Goal: Navigation & Orientation: Understand site structure

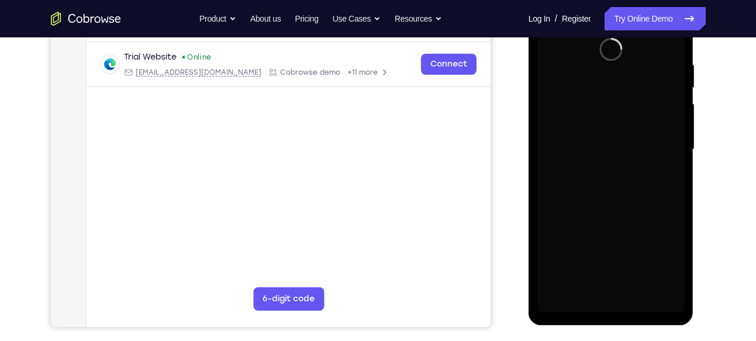
scroll to position [213, 0]
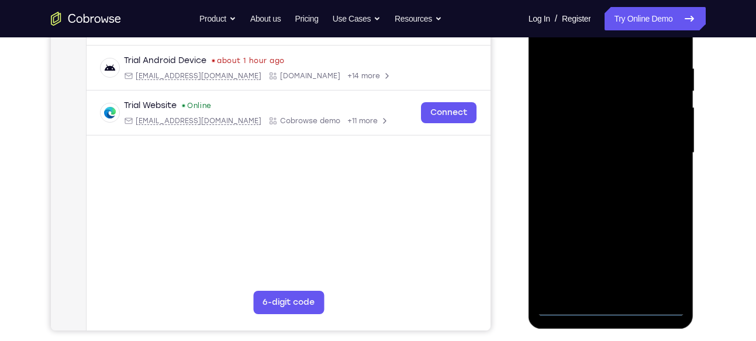
click at [610, 308] on div at bounding box center [610, 152] width 147 height 327
click at [666, 260] on div at bounding box center [610, 152] width 147 height 327
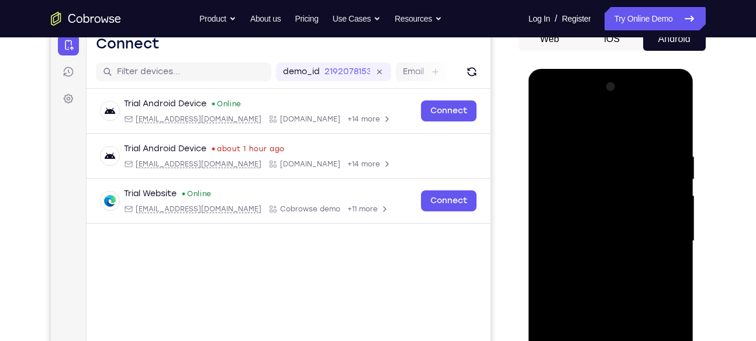
scroll to position [122, 0]
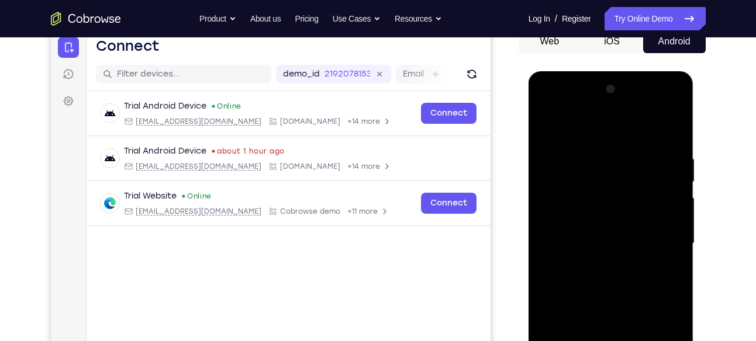
click at [599, 131] on div at bounding box center [610, 243] width 147 height 327
click at [660, 236] on div at bounding box center [610, 243] width 147 height 327
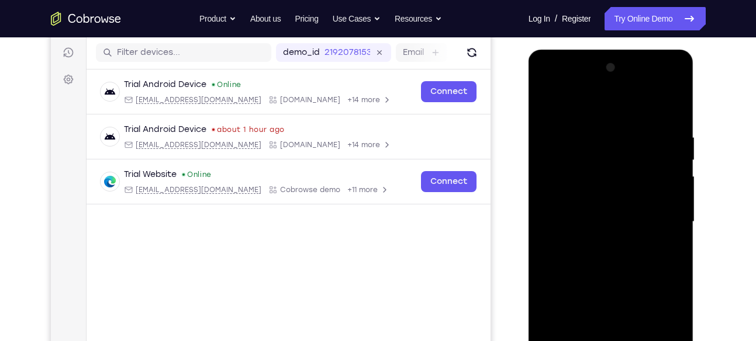
scroll to position [146, 0]
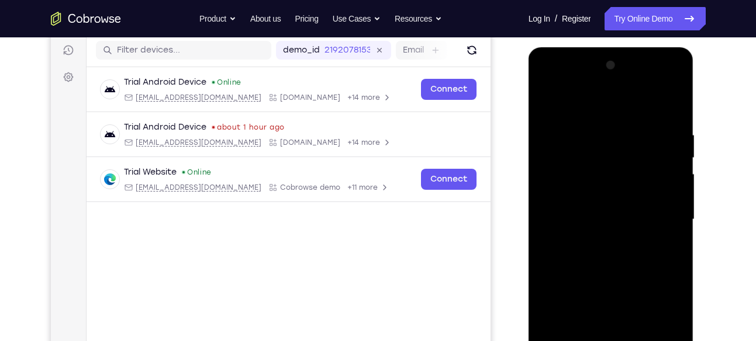
click at [594, 241] on div at bounding box center [610, 219] width 147 height 327
click at [612, 206] on div at bounding box center [610, 219] width 147 height 327
click at [610, 219] on div at bounding box center [610, 219] width 147 height 327
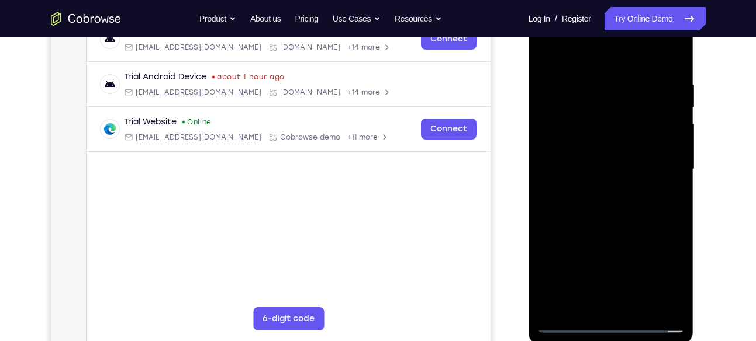
scroll to position [197, 0]
click at [621, 212] on div at bounding box center [610, 168] width 147 height 327
click at [646, 230] on div at bounding box center [610, 168] width 147 height 327
click at [677, 223] on div at bounding box center [610, 168] width 147 height 327
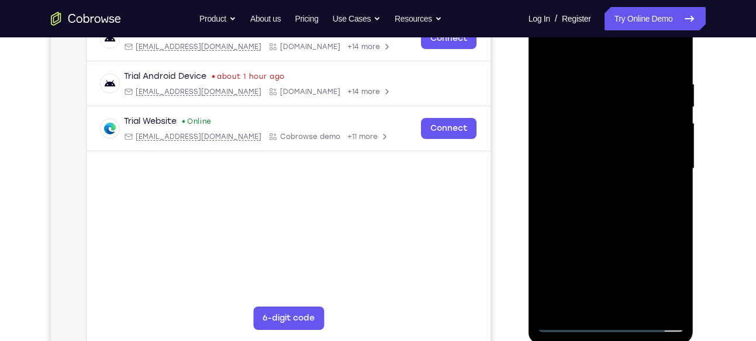
click at [677, 223] on div at bounding box center [610, 168] width 147 height 327
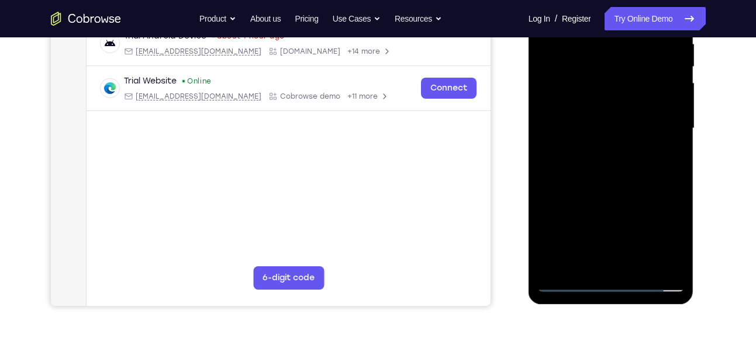
scroll to position [237, 0]
click at [670, 266] on div at bounding box center [610, 129] width 147 height 327
click at [676, 251] on div at bounding box center [610, 129] width 147 height 327
click at [674, 186] on div at bounding box center [610, 129] width 147 height 327
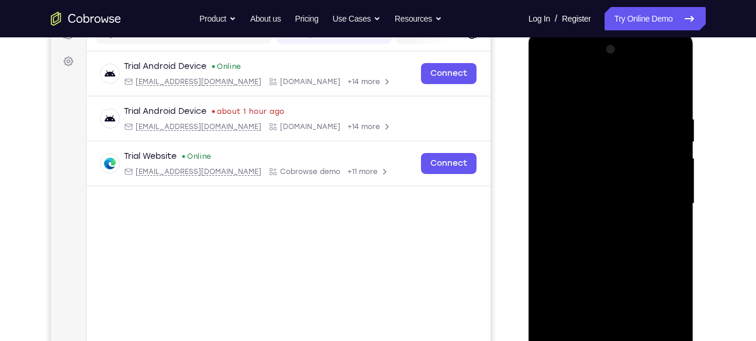
scroll to position [161, 0]
click at [596, 112] on div at bounding box center [610, 204] width 147 height 327
drag, startPoint x: 609, startPoint y: 91, endPoint x: 629, endPoint y: 45, distance: 50.5
click at [629, 45] on div at bounding box center [610, 204] width 147 height 327
click at [604, 205] on div at bounding box center [610, 204] width 147 height 327
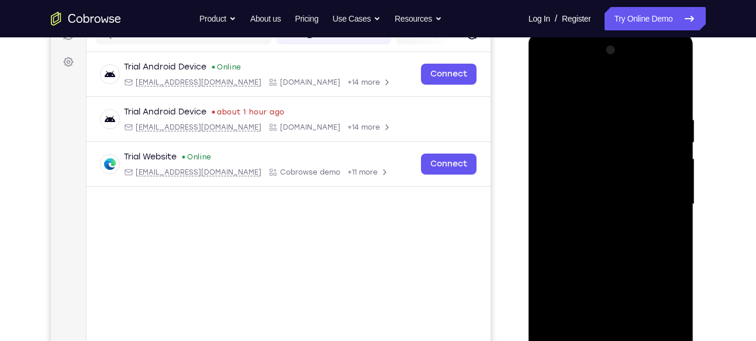
click at [608, 189] on div at bounding box center [610, 204] width 147 height 327
click at [673, 209] on div at bounding box center [610, 204] width 147 height 327
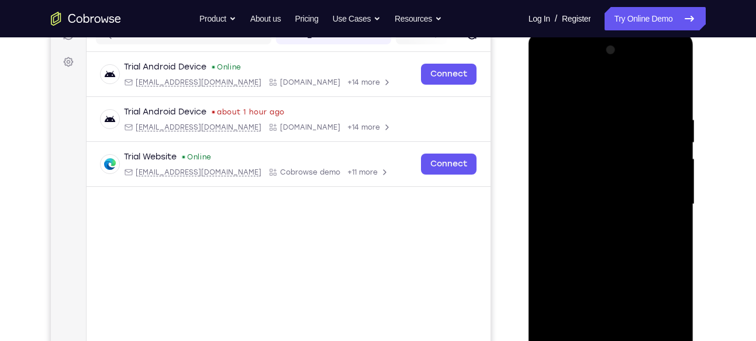
click at [673, 209] on div at bounding box center [610, 204] width 147 height 327
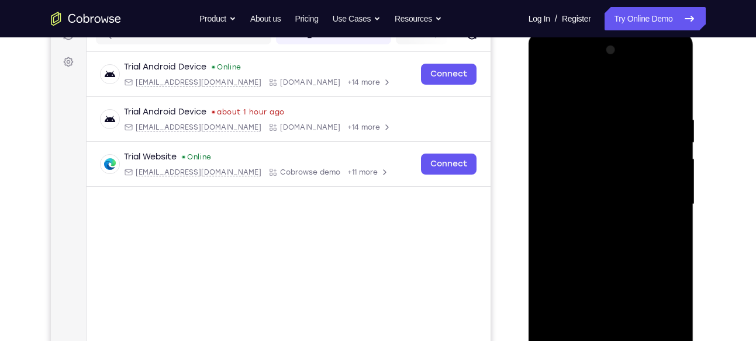
click at [673, 209] on div at bounding box center [610, 204] width 147 height 327
click at [598, 202] on div at bounding box center [610, 204] width 147 height 327
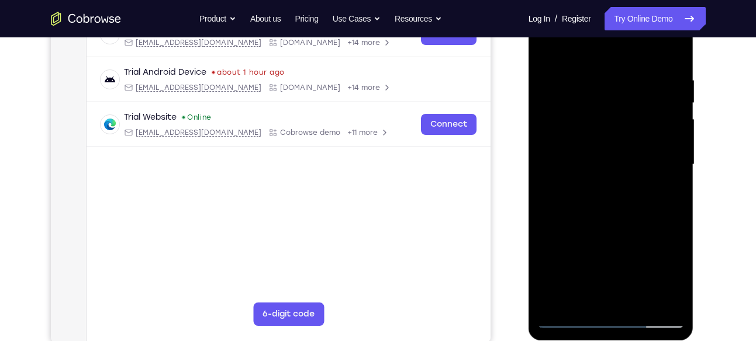
scroll to position [205, 0]
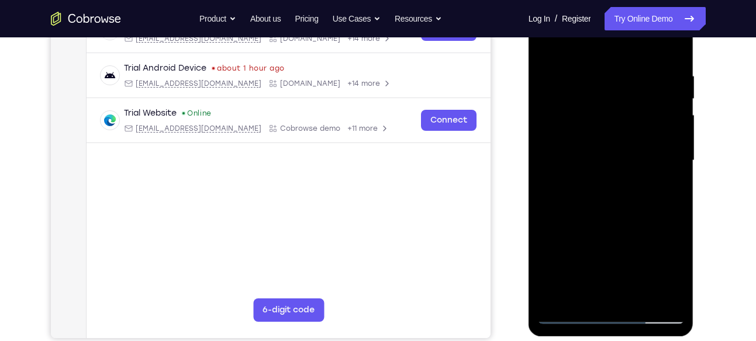
click at [559, 298] on div at bounding box center [610, 160] width 147 height 327
drag, startPoint x: 623, startPoint y: 103, endPoint x: 647, endPoint y: 299, distance: 197.2
click at [647, 299] on div at bounding box center [610, 160] width 147 height 327
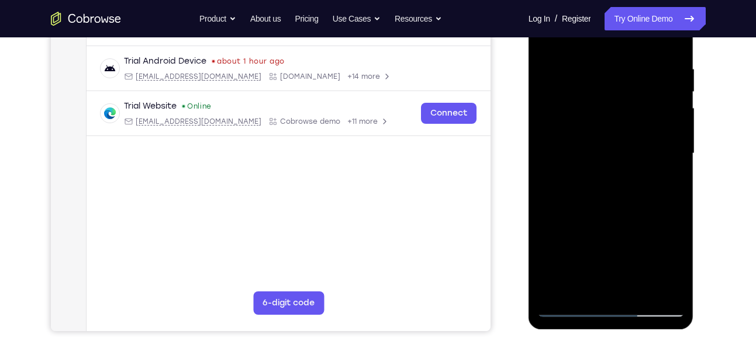
scroll to position [219, 0]
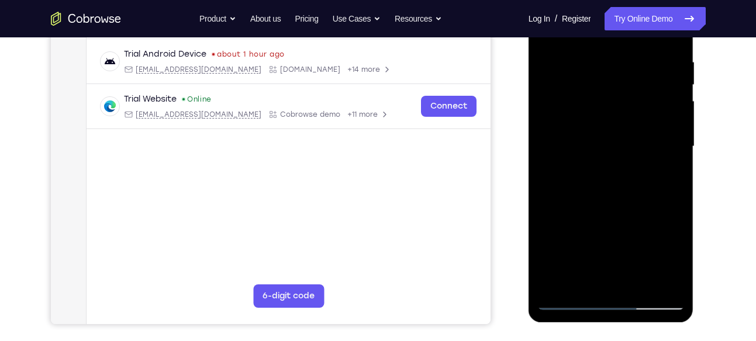
click at [674, 283] on div at bounding box center [610, 146] width 147 height 327
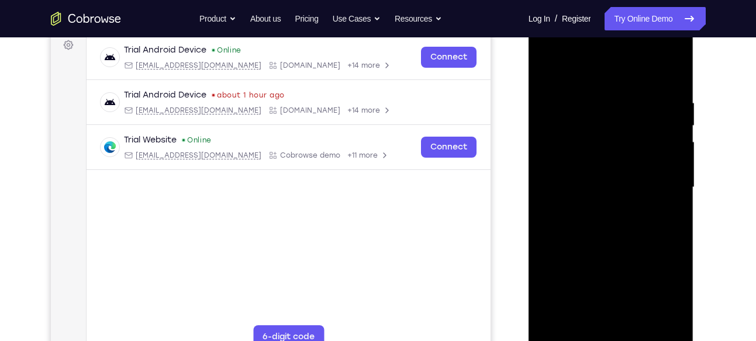
scroll to position [195, 0]
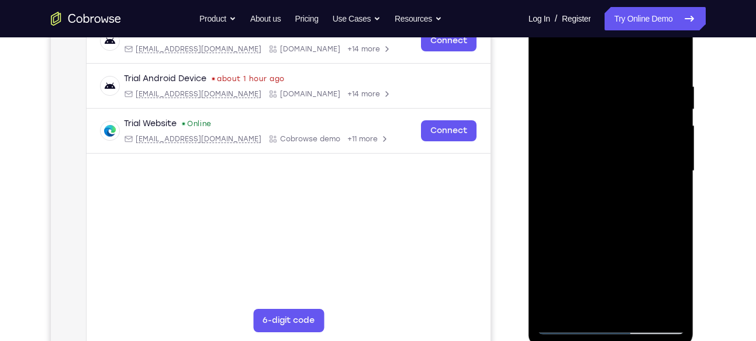
drag, startPoint x: 674, startPoint y: 82, endPoint x: 559, endPoint y: 94, distance: 115.1
click at [559, 94] on div at bounding box center [610, 171] width 147 height 327
drag, startPoint x: 638, startPoint y: 88, endPoint x: 560, endPoint y: 91, distance: 78.4
click at [560, 91] on div at bounding box center [610, 171] width 147 height 327
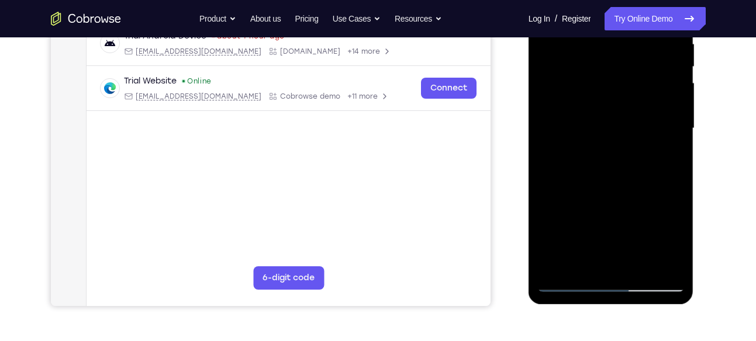
scroll to position [233, 0]
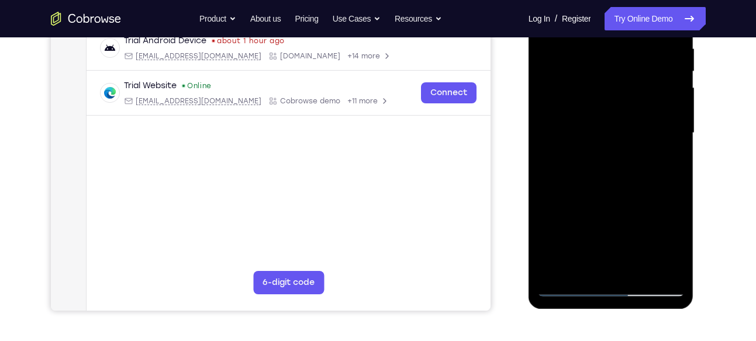
click at [550, 272] on div at bounding box center [610, 133] width 147 height 327
